Goal: Manage account settings

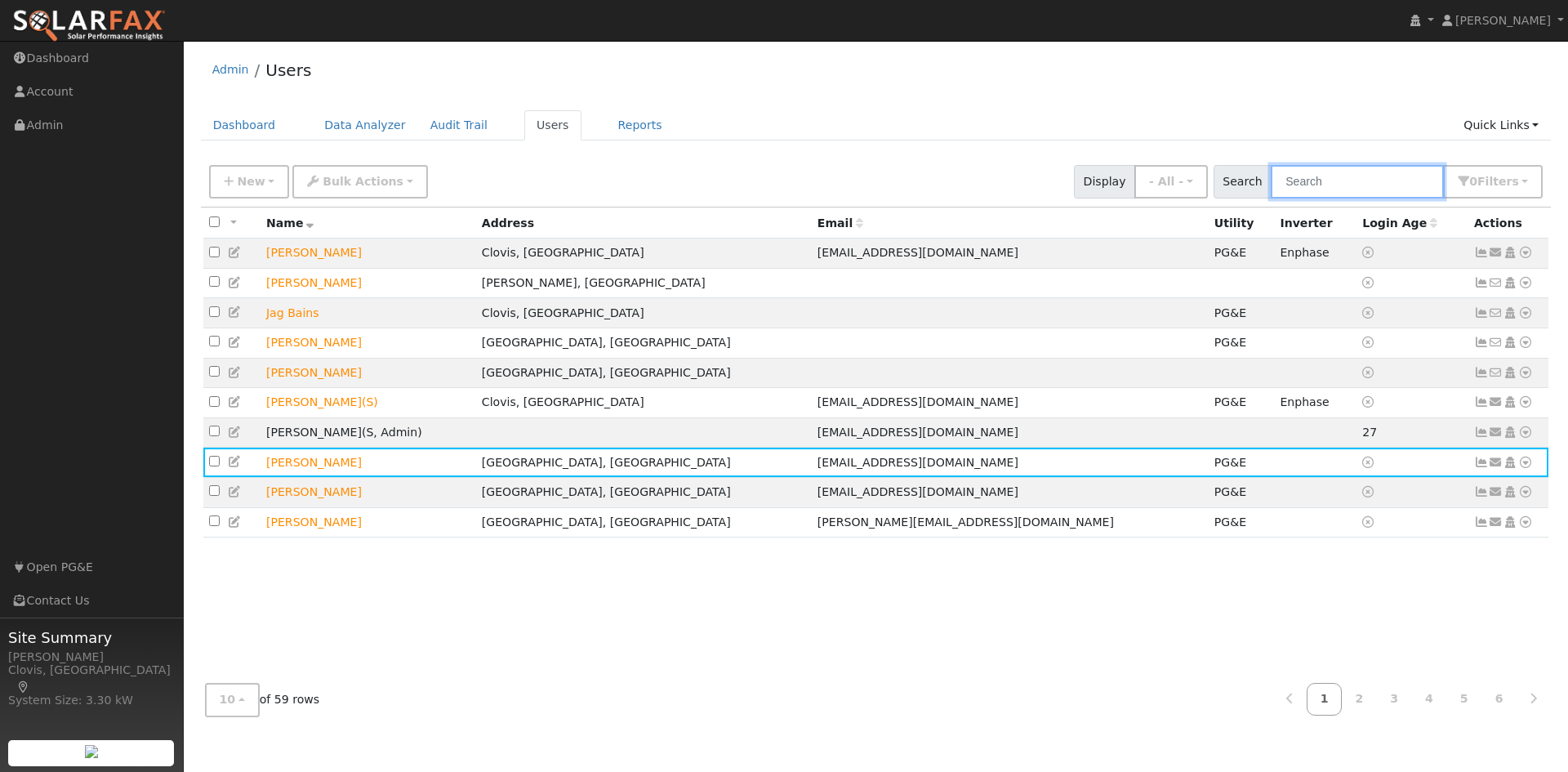
click at [1382, 190] on input "text" at bounding box center [1357, 181] width 173 height 33
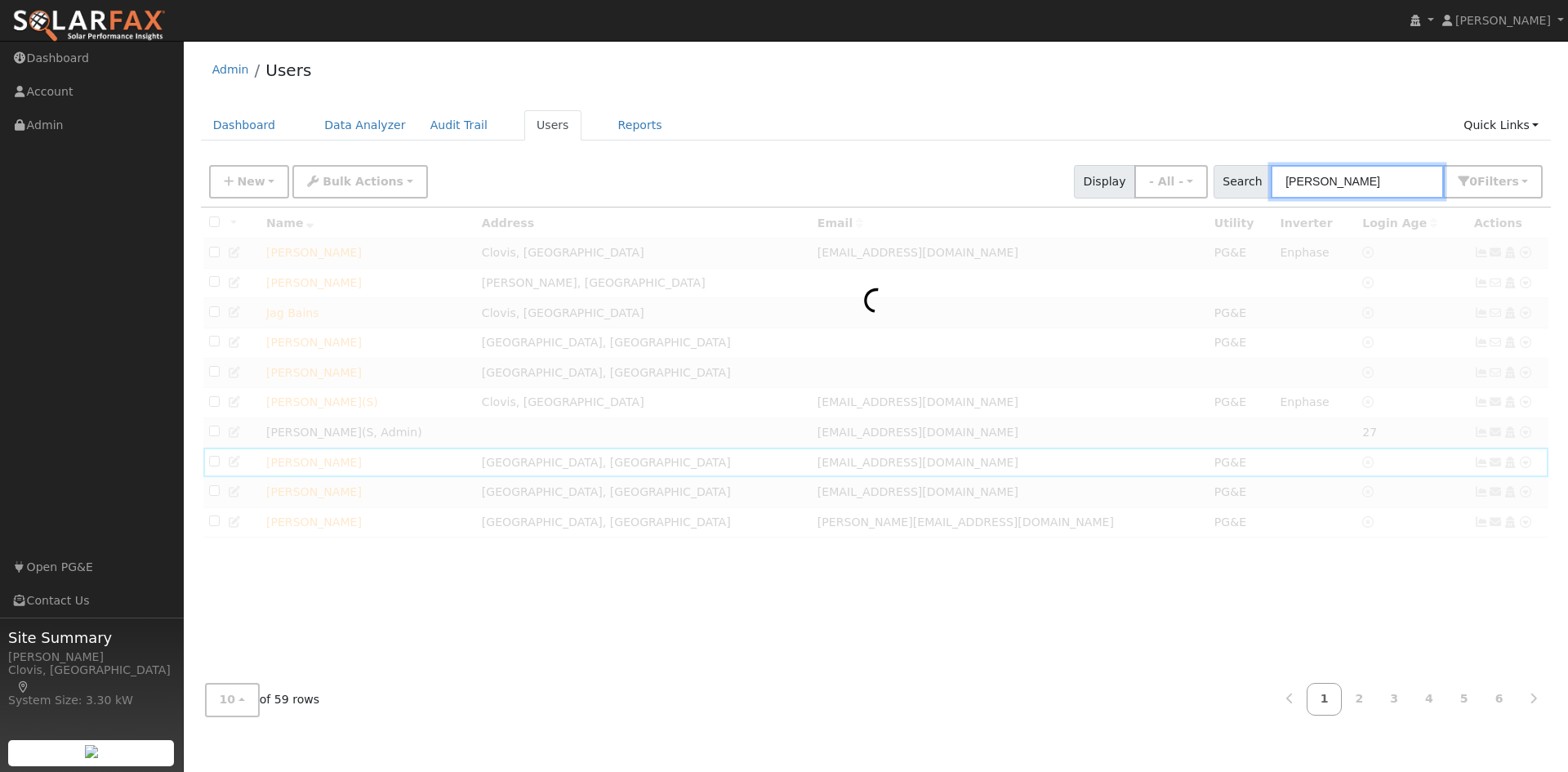
type input "jessica"
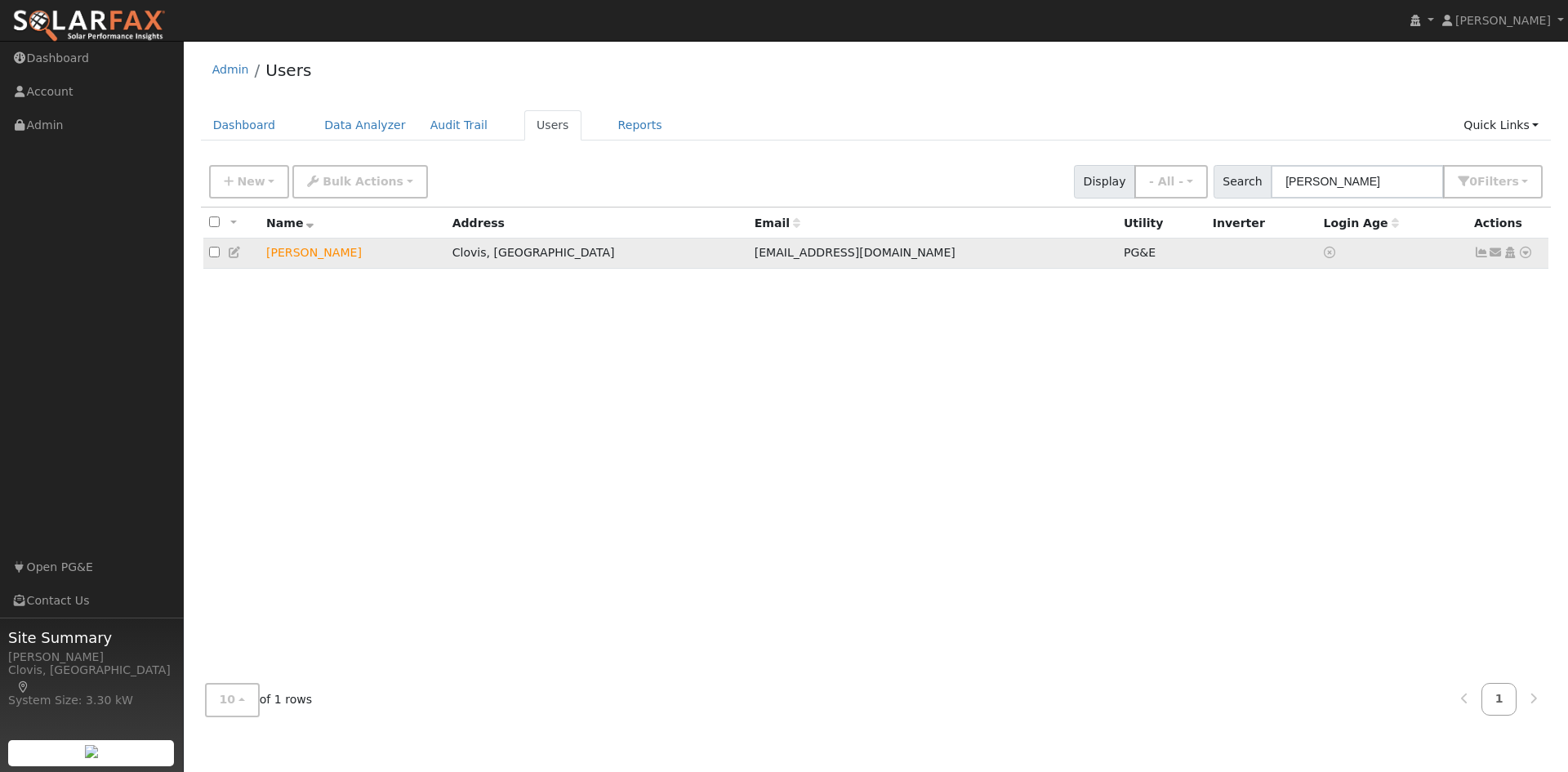
click at [237, 252] on icon at bounding box center [235, 252] width 15 height 11
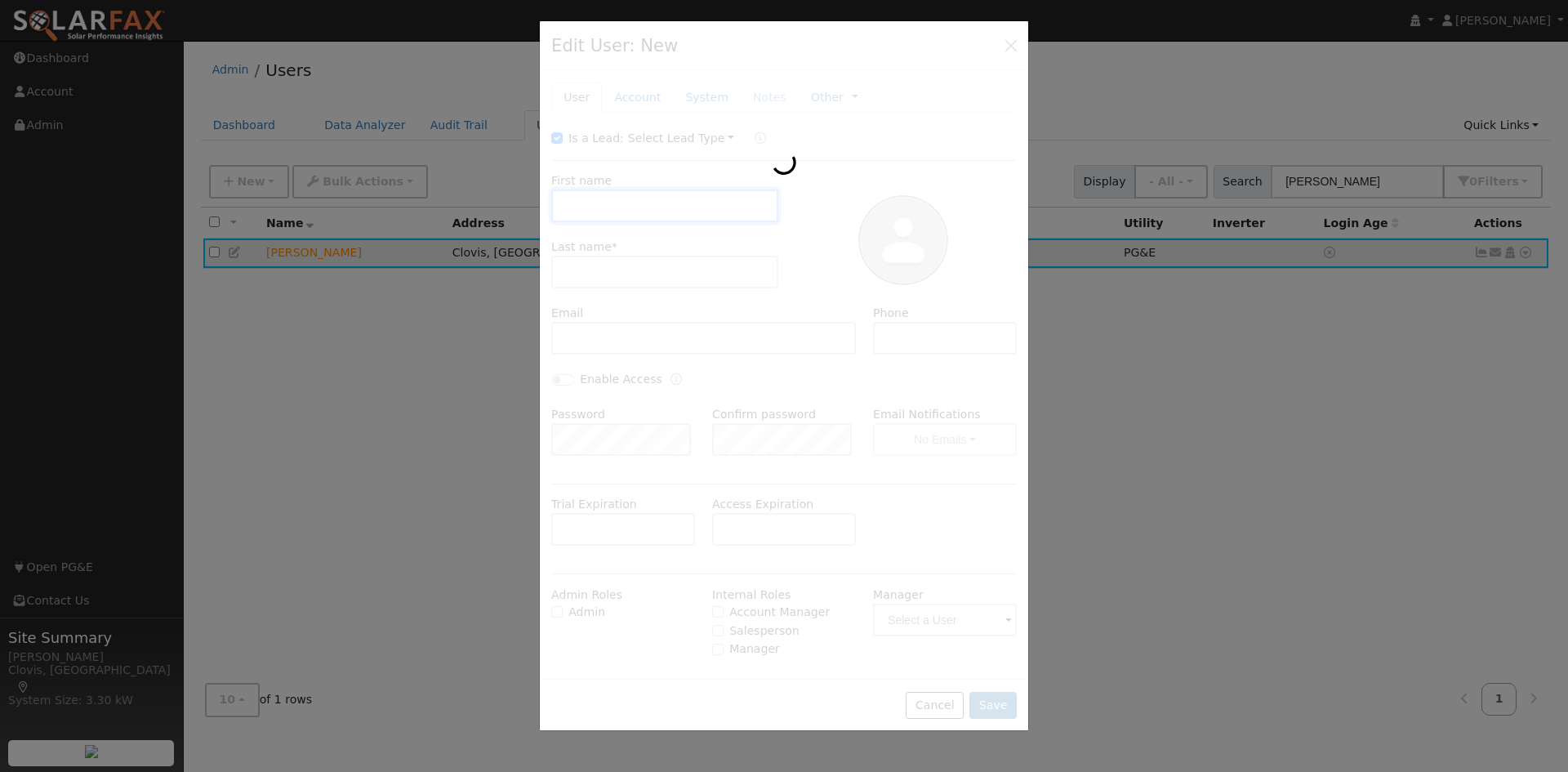
type input "Jessica"
type input "Shimizu"
type input "jessicashimizu@yahoo.com"
type input "5594783030"
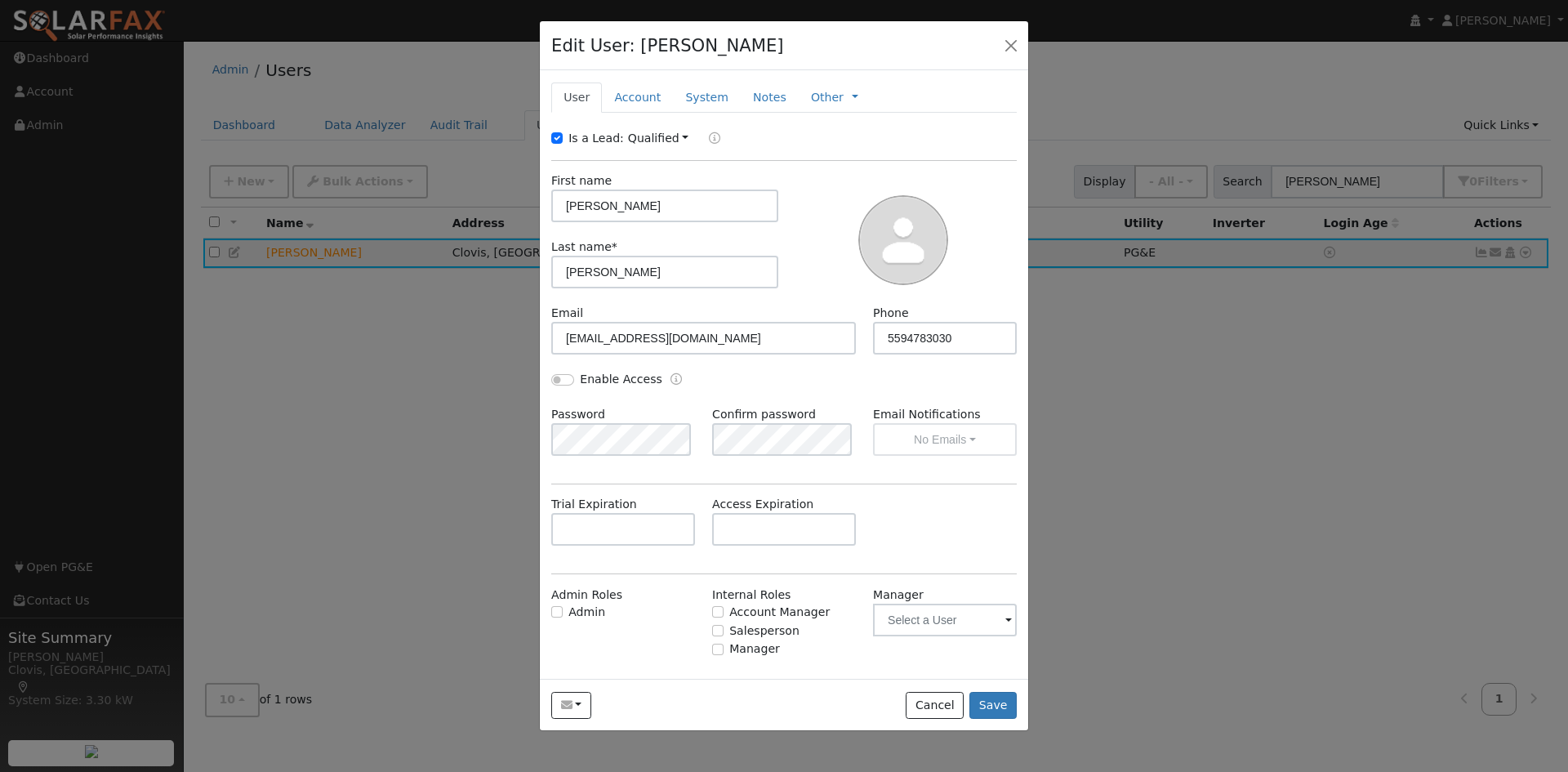
click at [1113, 202] on div at bounding box center [784, 386] width 1568 height 772
click at [1010, 48] on button "button" at bounding box center [1011, 45] width 23 height 23
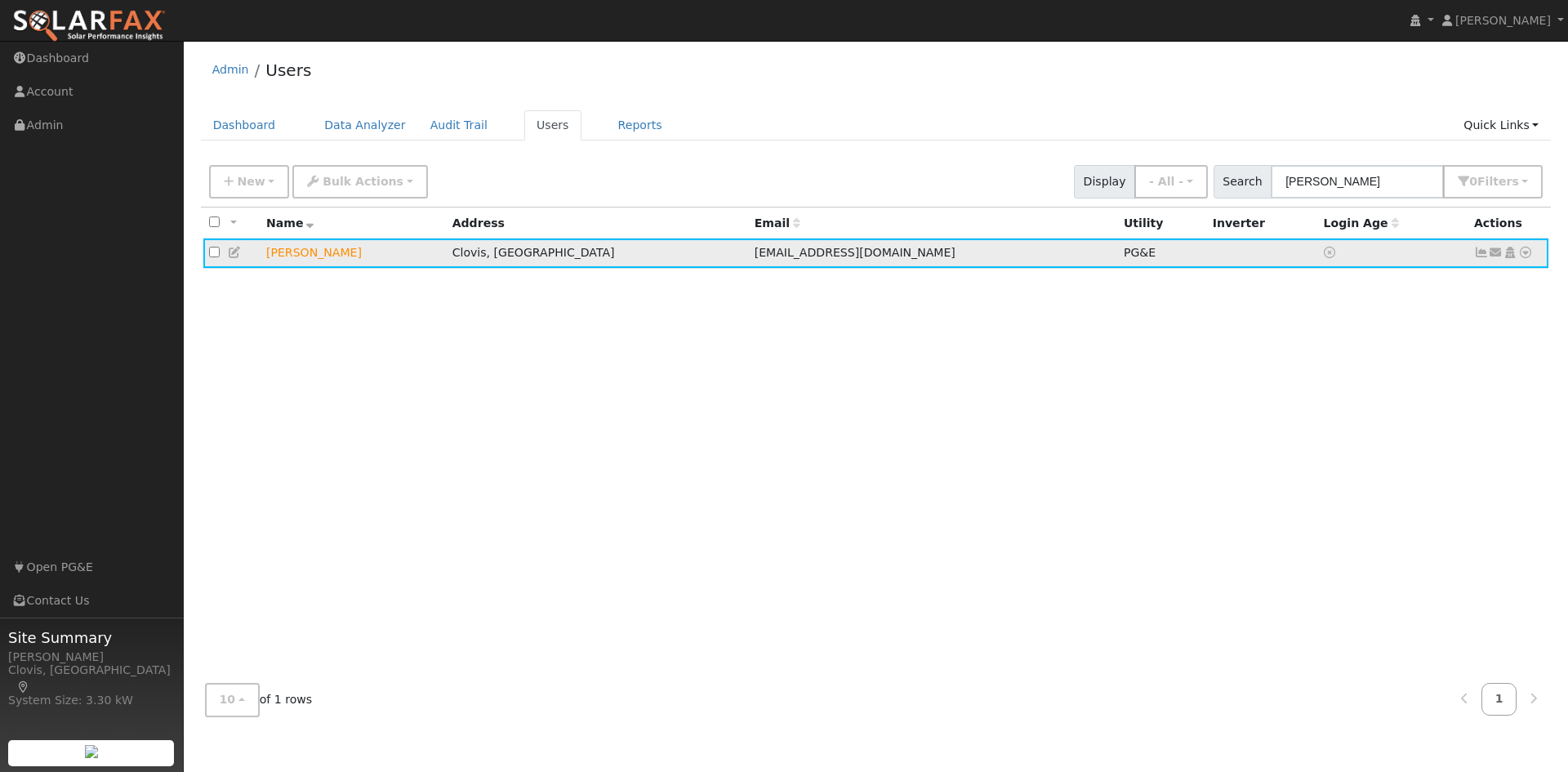
click at [1524, 257] on icon at bounding box center [1525, 252] width 15 height 11
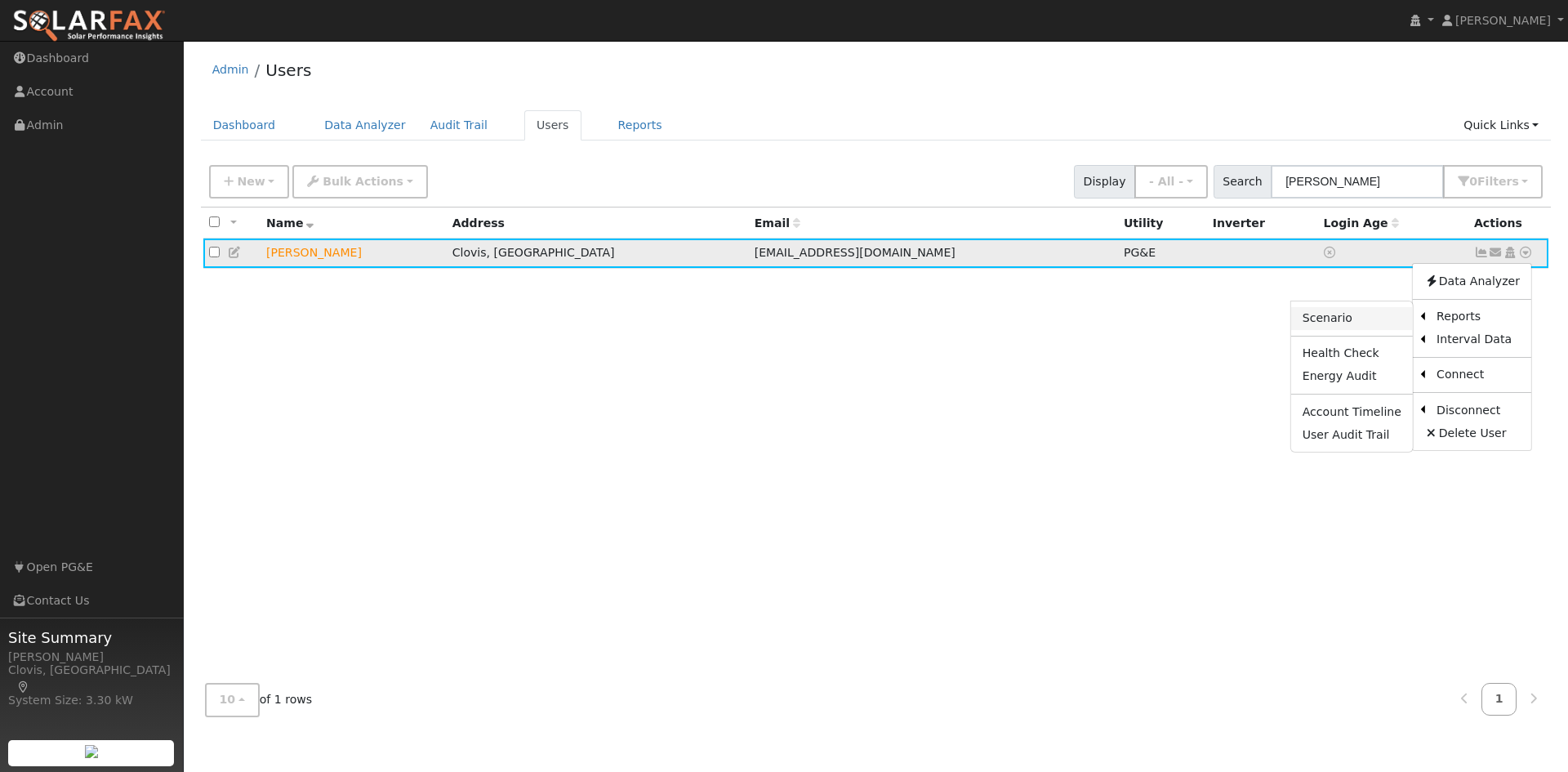
click at [1371, 323] on link "Scenario" at bounding box center [1352, 318] width 122 height 23
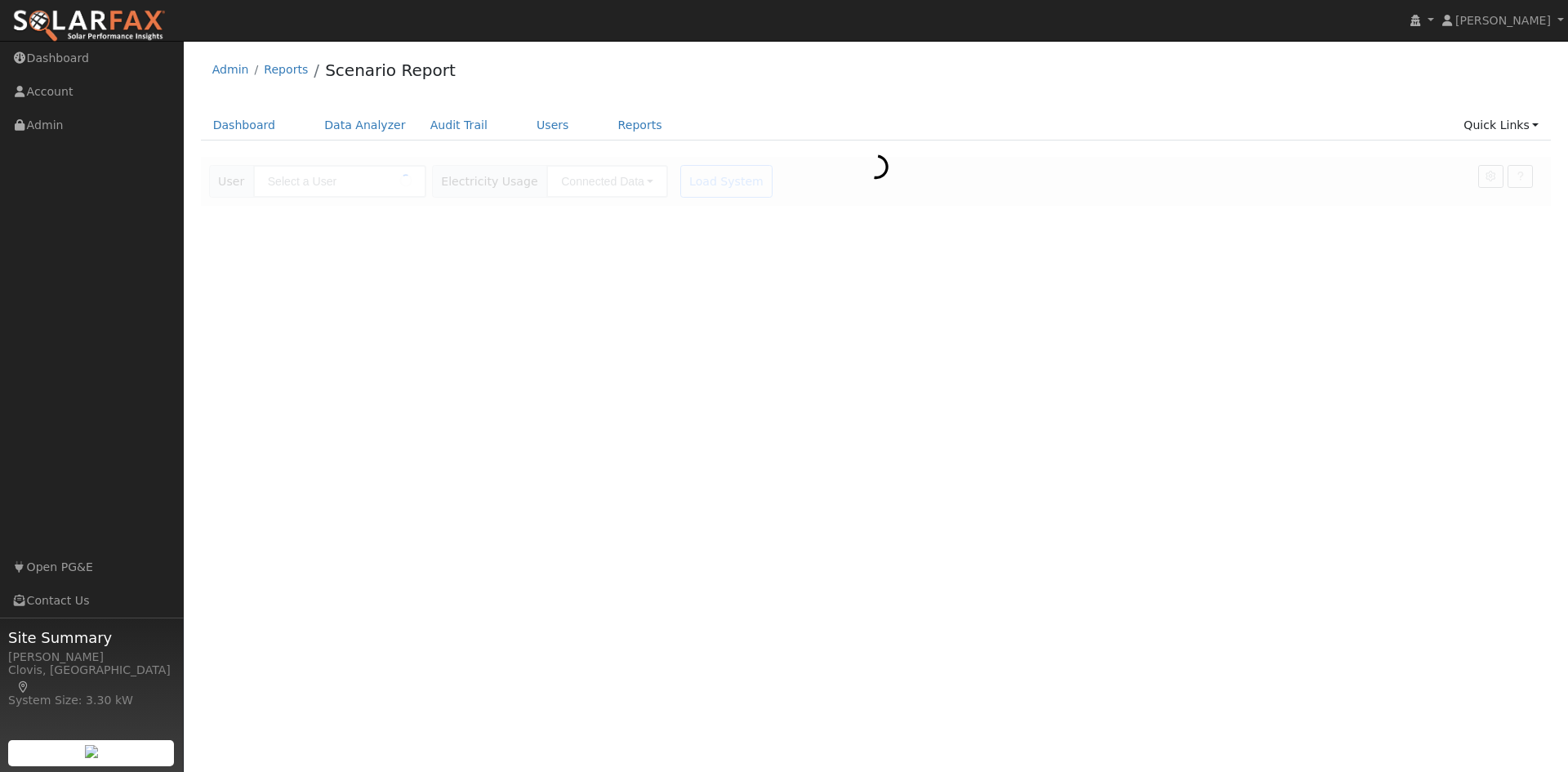
type input "[PERSON_NAME]"
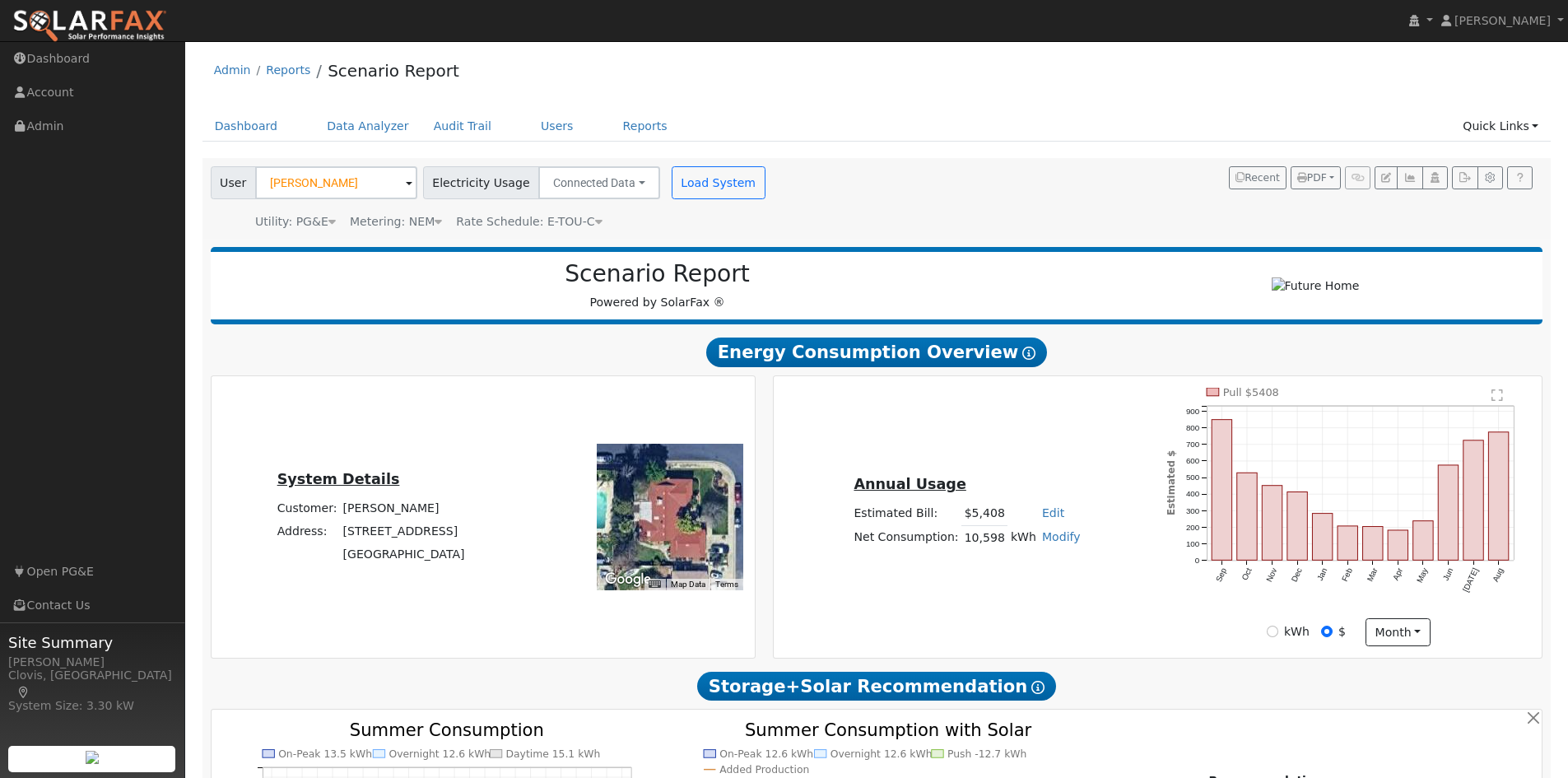
drag, startPoint x: 852, startPoint y: 87, endPoint x: 831, endPoint y: 89, distance: 21.1
click at [847, 87] on div "Admin Reports Scenario Report" at bounding box center [876, 74] width 1349 height 50
